Goal: Task Accomplishment & Management: Manage account settings

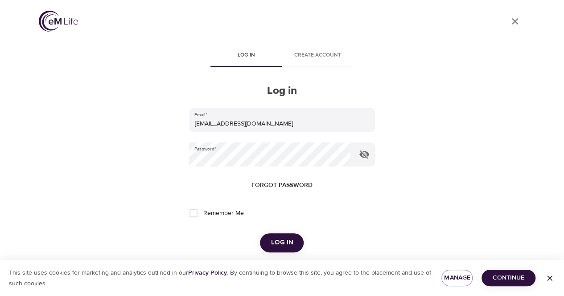
click at [228, 213] on span "Remember Me" at bounding box center [223, 213] width 41 height 9
click at [203, 213] on input "Remember Me" at bounding box center [193, 213] width 19 height 19
checkbox input "true"
click at [279, 246] on span "Log in" at bounding box center [281, 243] width 22 height 12
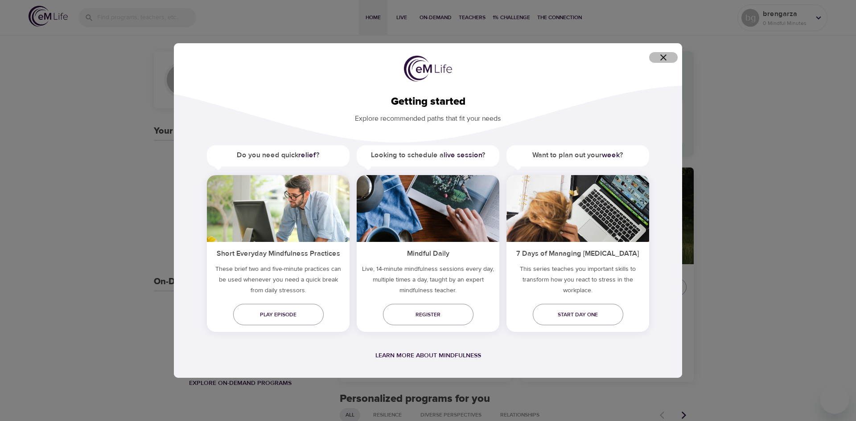
click at [563, 57] on icon "button" at bounding box center [663, 57] width 11 height 11
